Goal: Check status

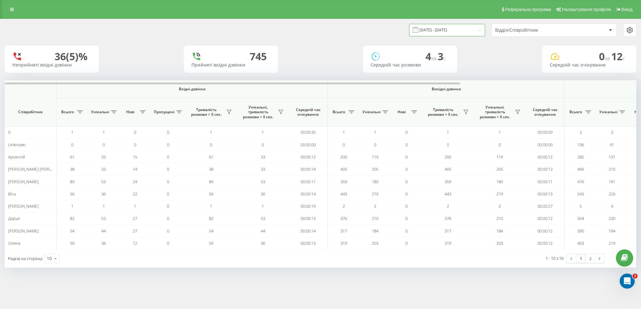
click at [461, 31] on input "[DATE] - [DATE]" at bounding box center [447, 30] width 76 height 12
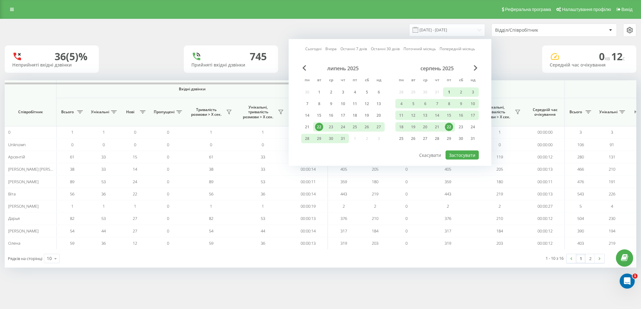
click at [448, 91] on div "1" at bounding box center [449, 92] width 8 height 8
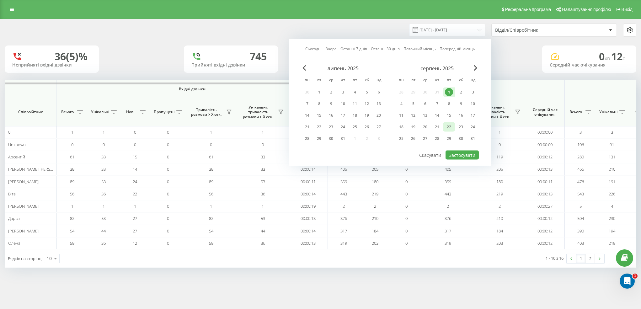
click at [450, 128] on div "22" at bounding box center [449, 127] width 8 height 8
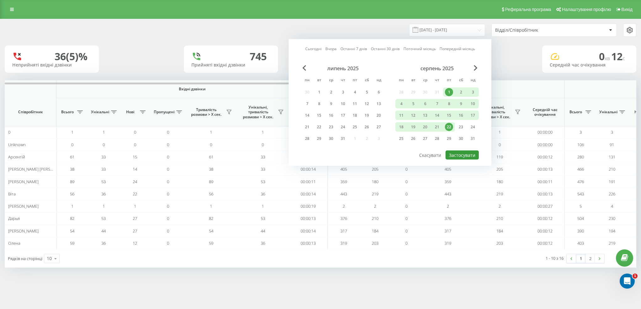
click at [464, 153] on button "Застосувати" at bounding box center [462, 155] width 33 height 9
type input "[DATE] - [DATE]"
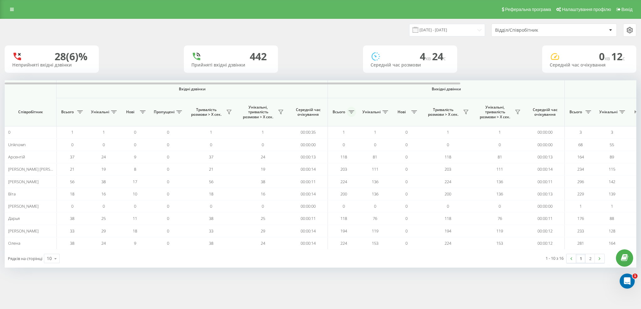
click at [351, 112] on icon at bounding box center [352, 111] width 6 height 3
click at [352, 143] on label "Від більшого до меншого" at bounding box center [375, 142] width 70 height 5
radio input "true"
click at [391, 159] on button "Застосувати" at bounding box center [397, 160] width 40 height 13
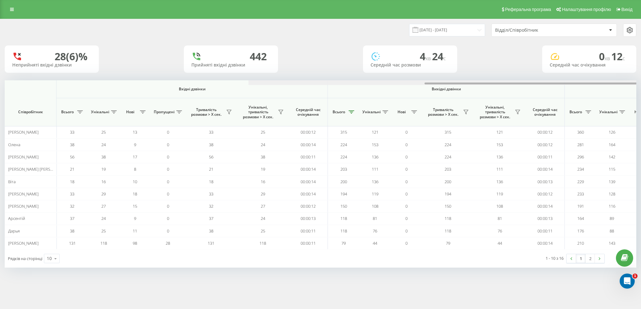
click at [249, 83] on div at bounding box center [565, 82] width 632 height 5
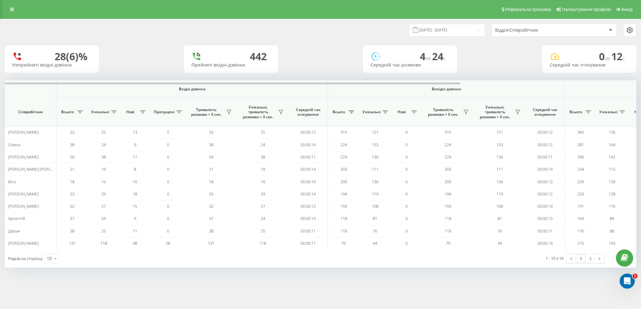
drag, startPoint x: 83, startPoint y: 89, endPoint x: 78, endPoint y: 91, distance: 5.3
click at [78, 91] on span "Вхідні дзвінки" at bounding box center [192, 89] width 239 height 5
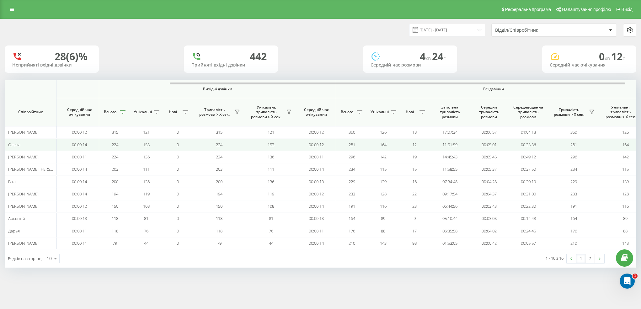
scroll to position [0, 244]
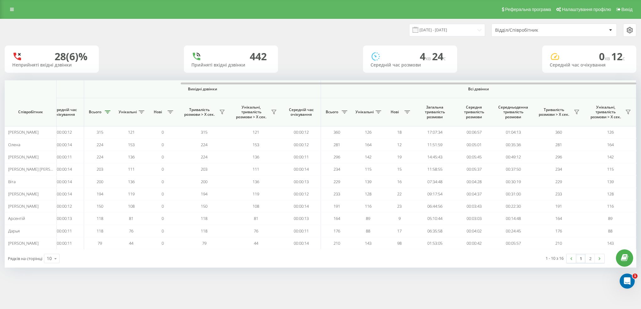
click at [55, 89] on th at bounding box center [31, 89] width 52 height 18
drag, startPoint x: 55, startPoint y: 90, endPoint x: 61, endPoint y: 90, distance: 6.0
click at [61, 90] on tr "Вхідні дзвінки Вихідні дзвінки Всі дзвінки" at bounding box center [199, 89] width 876 height 18
click at [56, 260] on icon at bounding box center [55, 259] width 9 height 12
click at [55, 239] on div "50" at bounding box center [51, 240] width 15 height 9
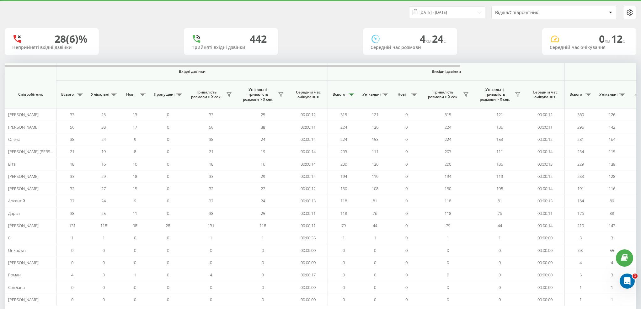
scroll to position [18, 0]
